Goal: Information Seeking & Learning: Learn about a topic

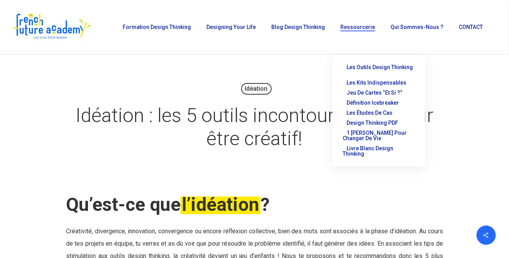
click at [362, 66] on span "Les outils Design Thinking" at bounding box center [379, 67] width 66 height 6
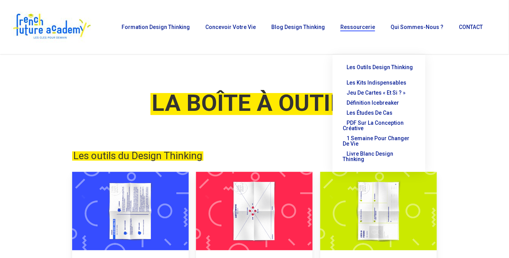
click at [376, 89] on font "Jeu de cartes « Et si ? »" at bounding box center [375, 92] width 59 height 6
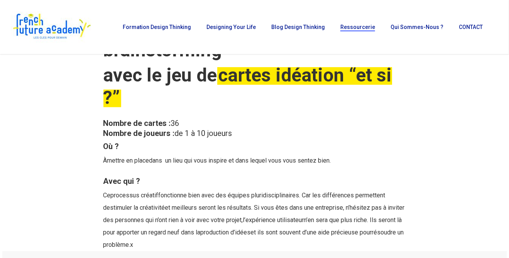
scroll to position [1042, 0]
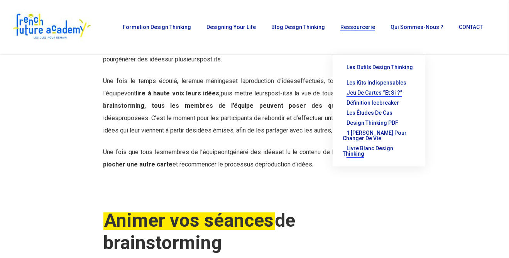
click at [391, 145] on span "Livre Blanc Design Thinking" at bounding box center [368, 151] width 51 height 12
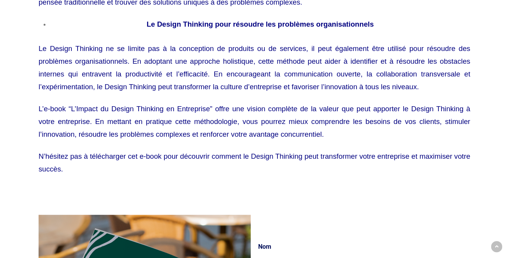
scroll to position [849, 0]
